Goal: Information Seeking & Learning: Find contact information

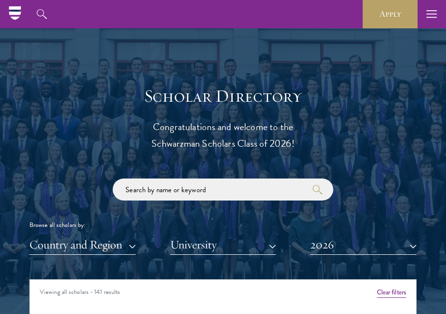
scroll to position [842, 0]
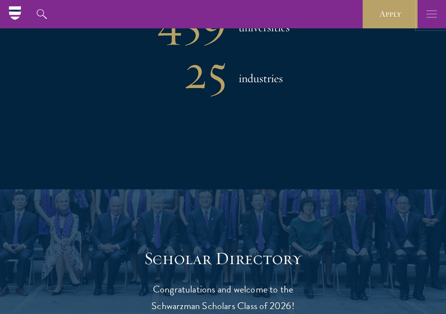
click at [432, 13] on icon "button" at bounding box center [431, 14] width 11 height 28
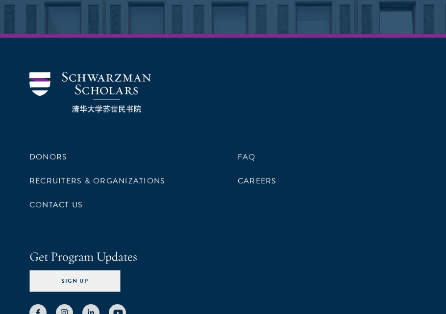
scroll to position [6153, 0]
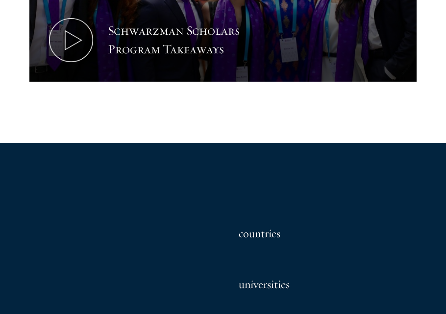
scroll to position [608, 0]
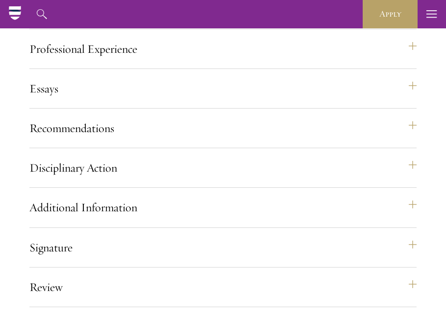
scroll to position [1099, 0]
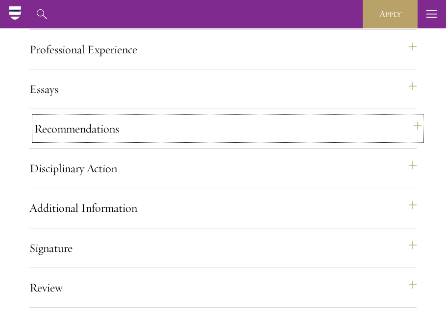
click at [188, 141] on button "Recommendations" at bounding box center [227, 128] width 387 height 23
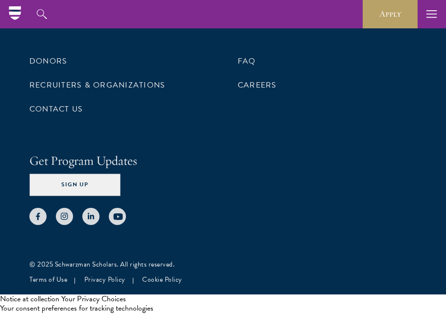
scroll to position [3418, 0]
click at [65, 112] on link "Contact Us" at bounding box center [55, 109] width 53 height 12
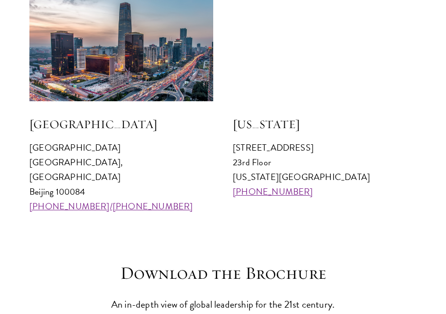
scroll to position [1056, 0]
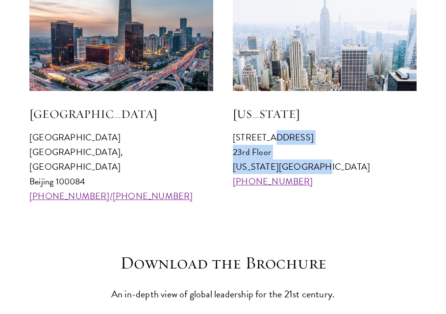
drag, startPoint x: 313, startPoint y: 168, endPoint x: 233, endPoint y: 136, distance: 87.0
click at [233, 136] on p "641 Lexington Avenue 23rd Floor New York, NY 10022 +1 212 314 8740" at bounding box center [325, 159] width 184 height 59
copy p "641 Lexington Avenue 23rd Floor New York, NY 10022"
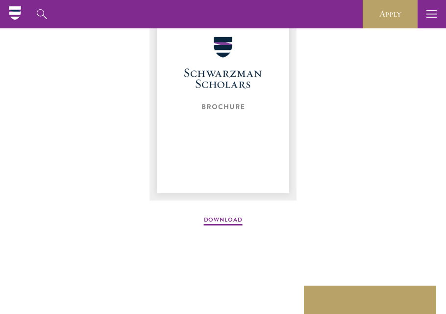
scroll to position [1368, 0]
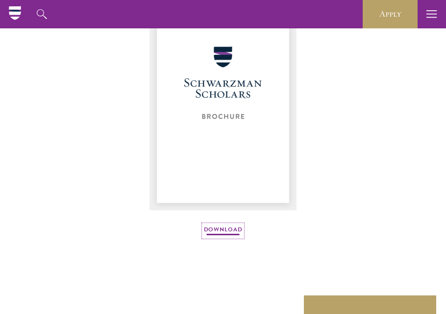
click at [224, 225] on link "Download" at bounding box center [223, 231] width 39 height 12
